Goal: Task Accomplishment & Management: Use online tool/utility

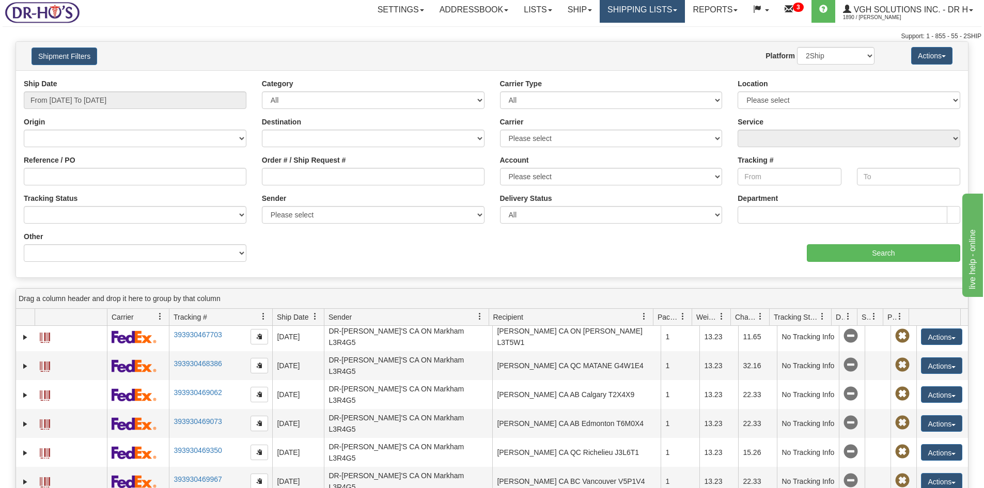
click at [641, 12] on link "Shipping lists" at bounding box center [642, 10] width 85 height 26
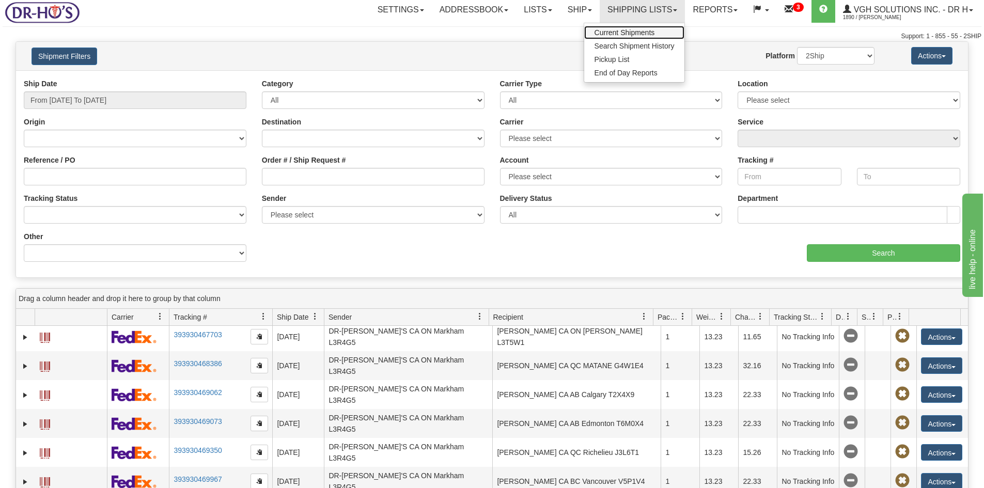
click at [625, 33] on span "Current Shipments" at bounding box center [624, 32] width 60 height 8
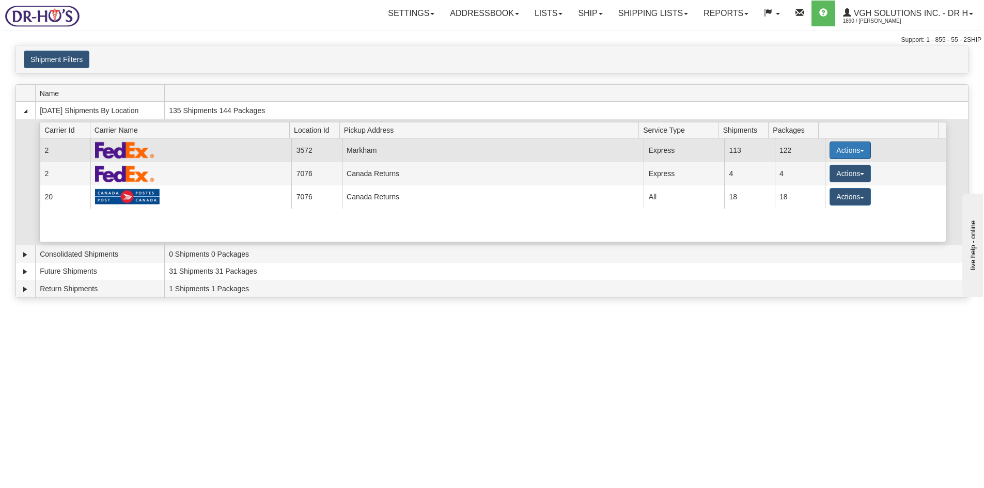
click at [838, 150] on button "Actions" at bounding box center [849, 151] width 41 height 18
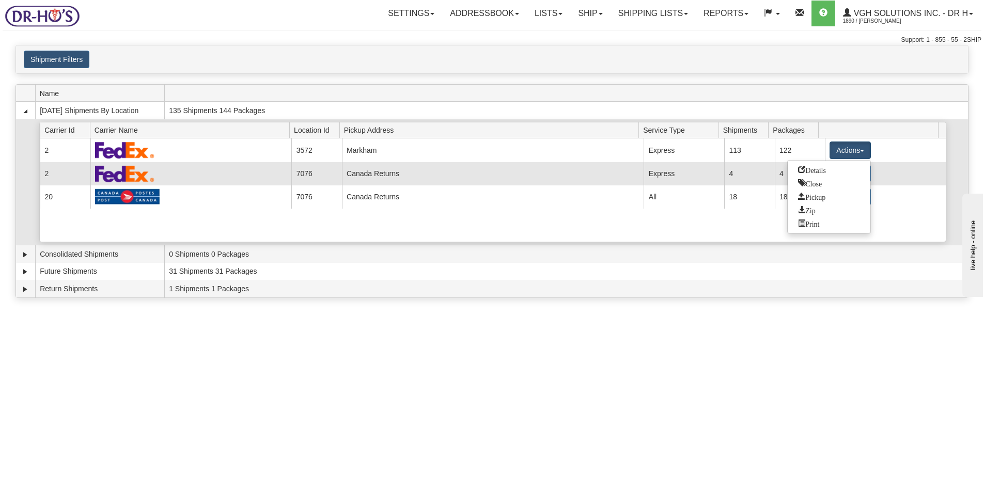
click at [816, 171] on span "Details" at bounding box center [812, 169] width 28 height 7
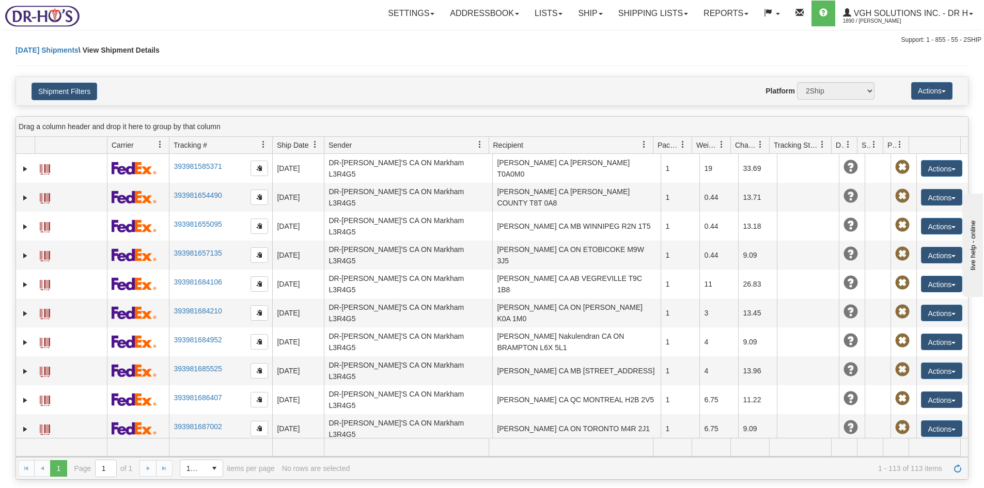
click at [512, 59] on div "Today Shipments \ View Shipment Details" at bounding box center [491, 61] width 953 height 32
click at [499, 66] on hr at bounding box center [491, 66] width 953 height 1
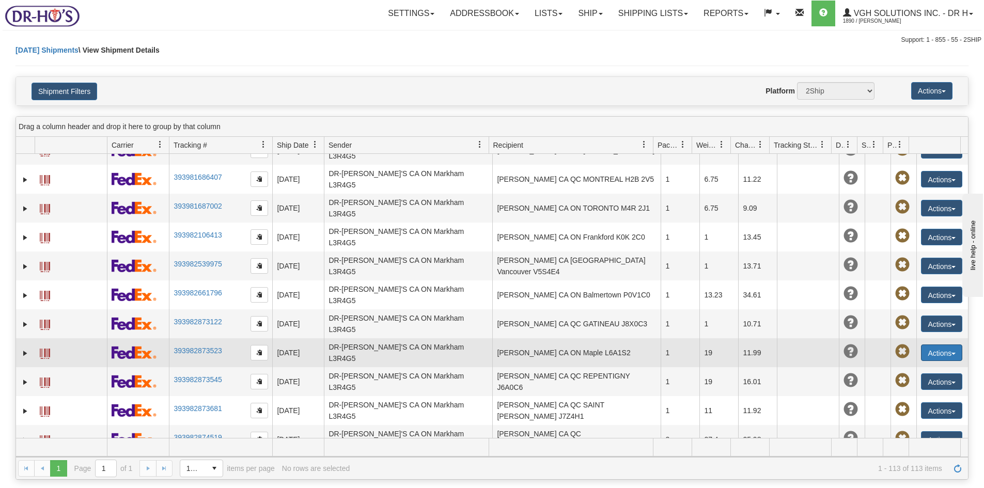
click at [938, 344] on button "Actions" at bounding box center [941, 352] width 41 height 17
click at [889, 408] on span at bounding box center [892, 411] width 7 height 7
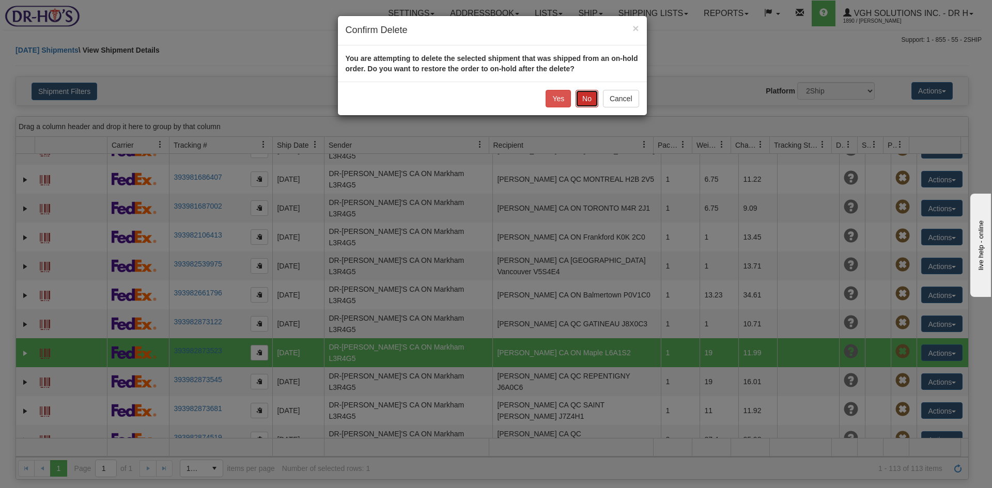
click at [593, 97] on button "No" at bounding box center [586, 99] width 23 height 18
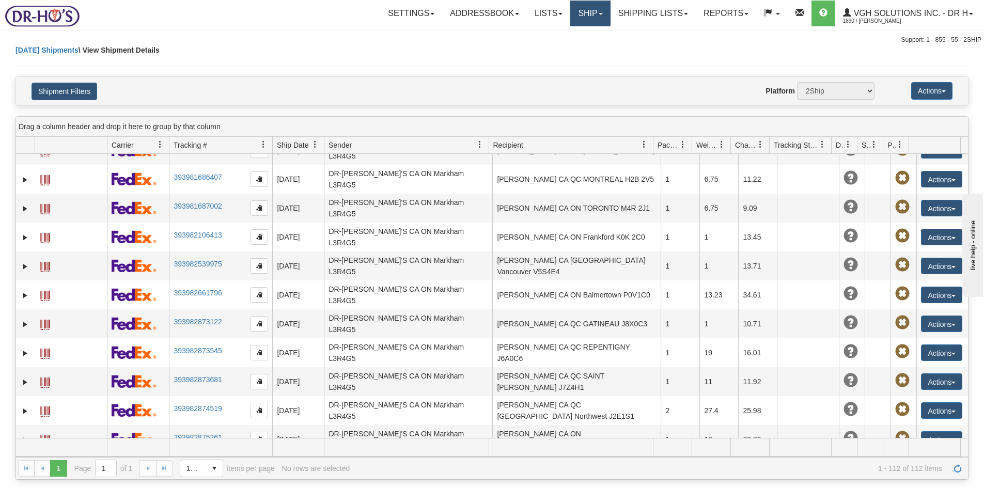
click at [590, 17] on link "Ship" at bounding box center [590, 14] width 40 height 26
click at [542, 51] on span "OnHold / Order Queue" at bounding box center [563, 49] width 73 height 8
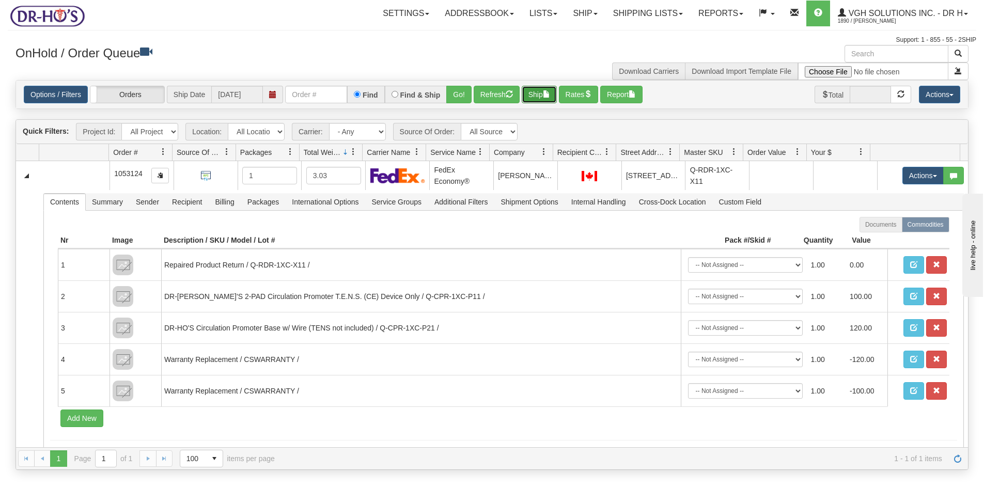
click at [531, 91] on button "Ship" at bounding box center [539, 95] width 35 height 18
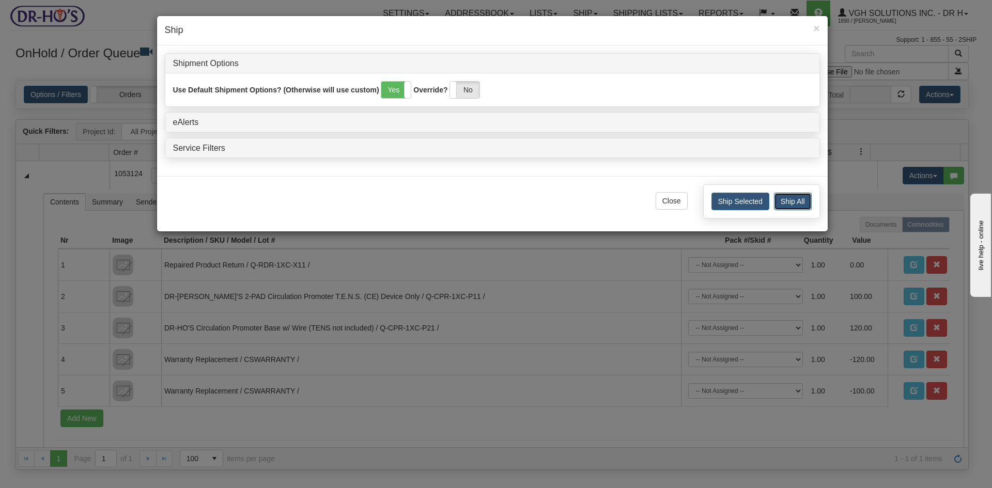
click at [793, 198] on button "Ship All" at bounding box center [793, 202] width 38 height 18
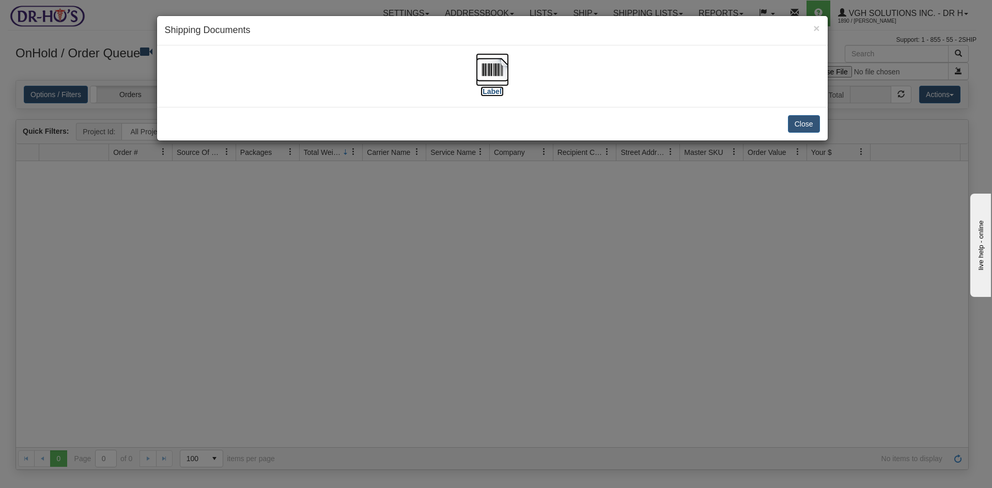
click at [492, 71] on img at bounding box center [492, 69] width 33 height 33
click at [806, 122] on button "Close" at bounding box center [804, 124] width 32 height 18
